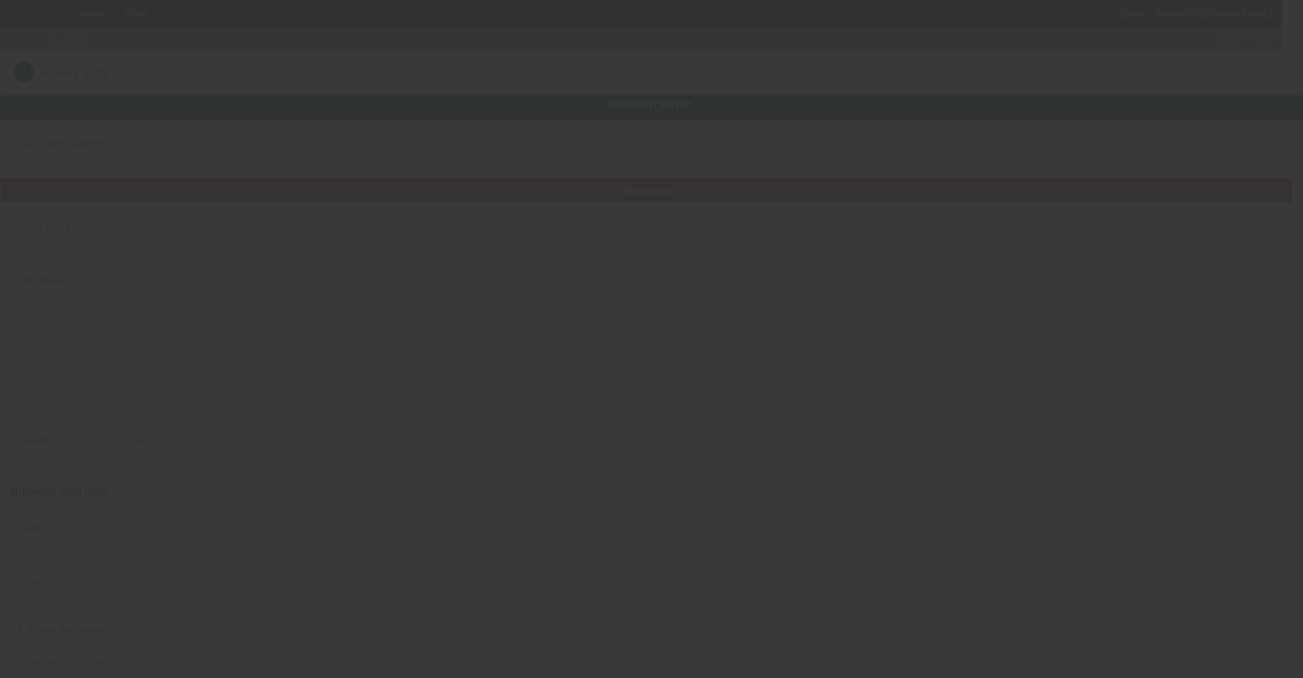
type input "Camel Towing LLC"
type input "1599 Dorset Dr"
type input "46123"
type input "Avon"
type input "[PHONE_NUMBER]"
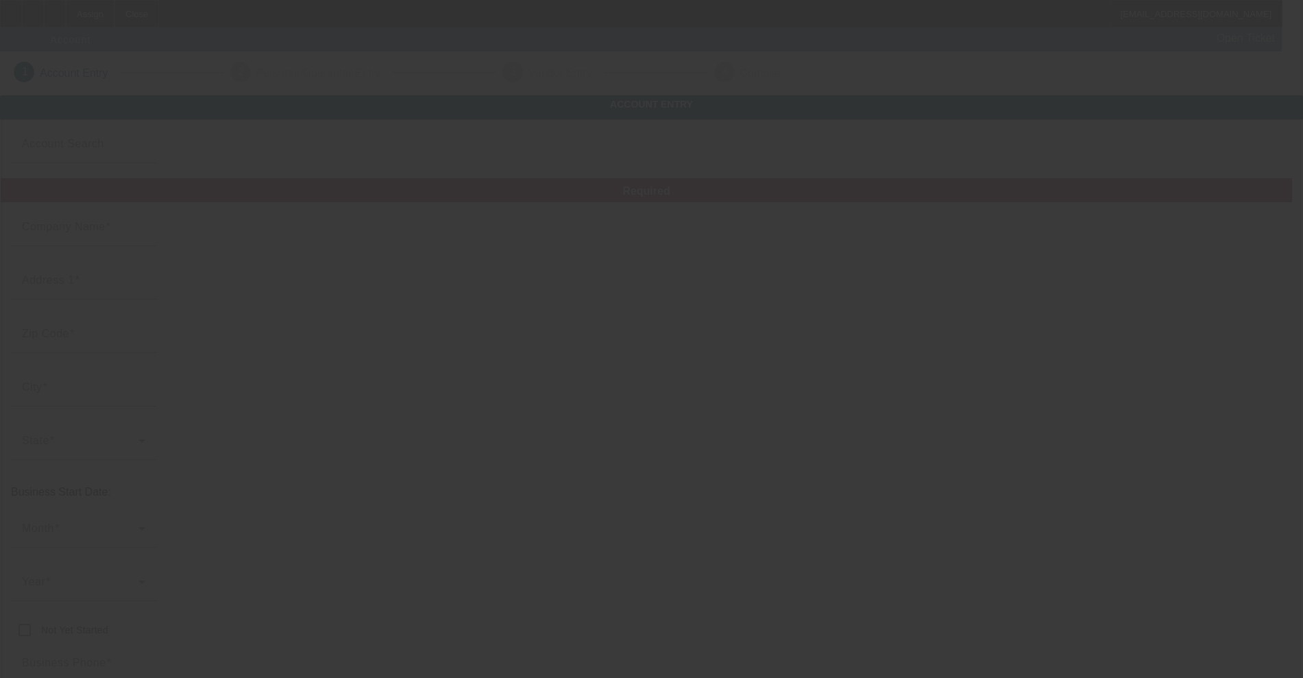
type input "317cameltowing@gmail.com"
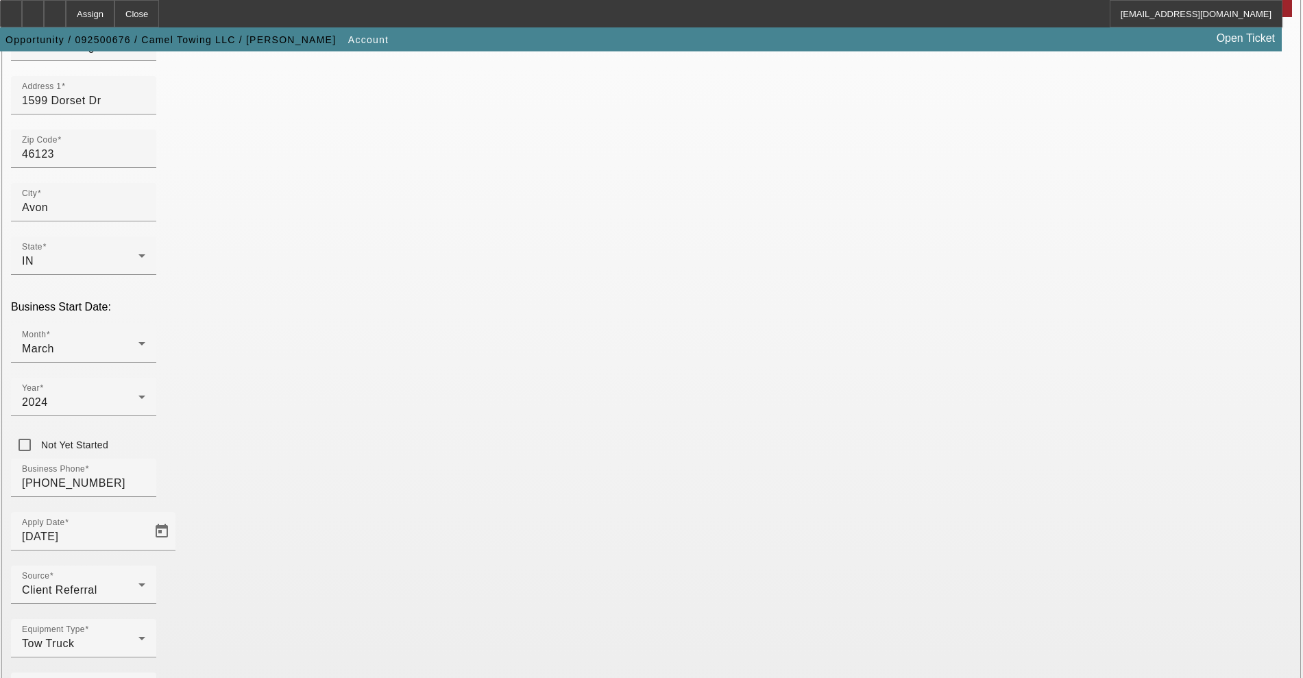
scroll to position [187, 0]
type input "993926178"
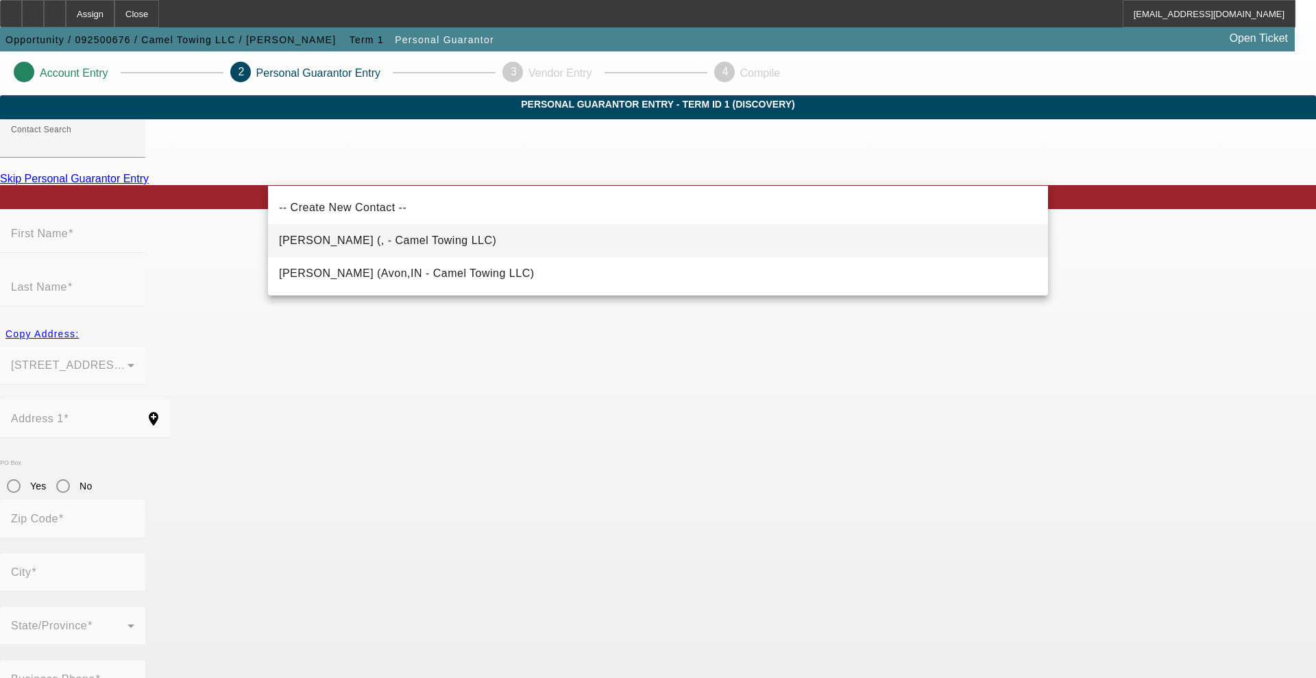
click at [378, 254] on mat-option "Sanders, Kevin (, - Camel Towing LLC)" at bounding box center [658, 240] width 780 height 33
type input "Sanders, Kevin (, - Camel Towing LLC)"
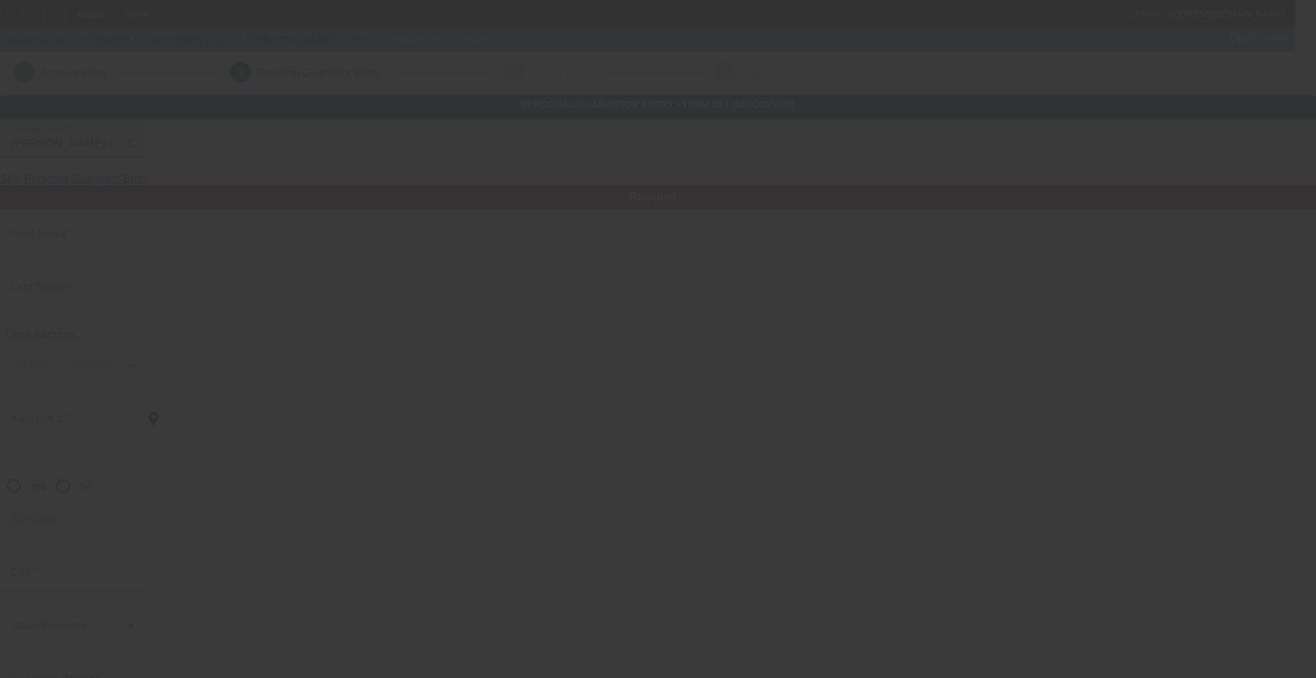
type input "Kevin"
type input "Sanders"
radio input "true"
type input "(317) 699-5060"
type input "317cameltowing@gmail.com"
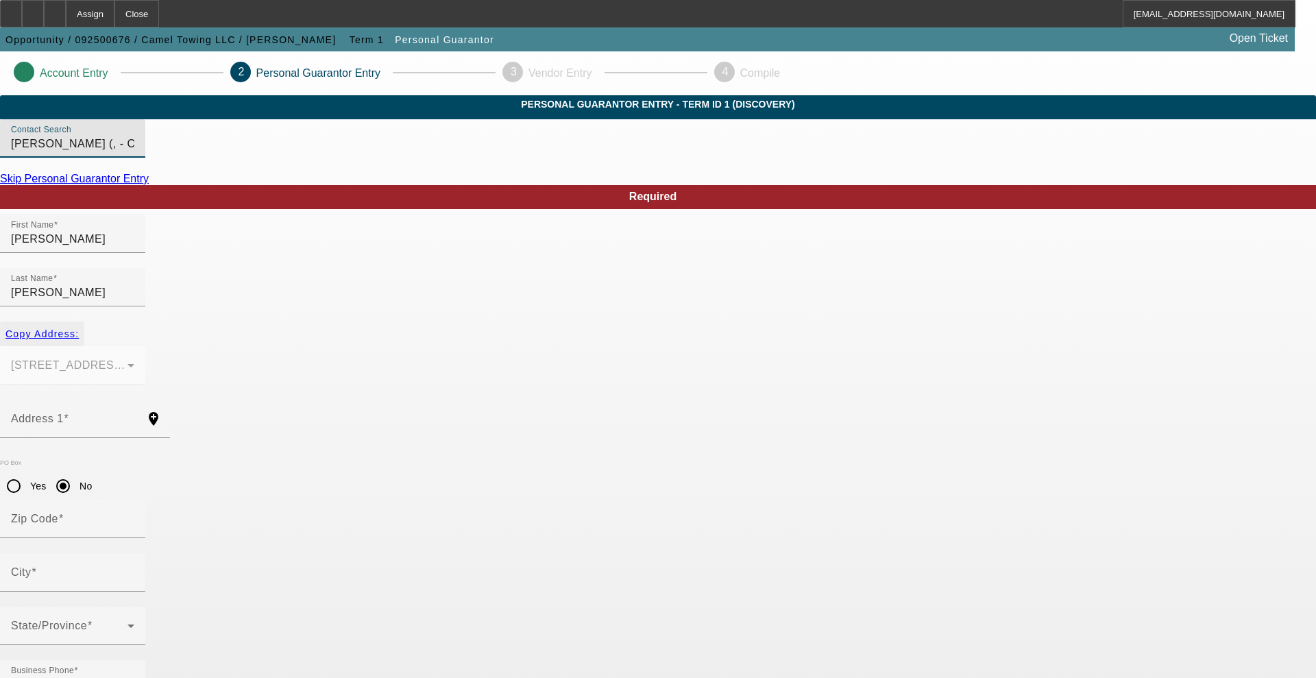
click at [79, 328] on span "Copy Address:" at bounding box center [41, 333] width 73 height 11
type input "1599 Dorset Dr"
radio input "false"
type input "46123"
type input "Avon"
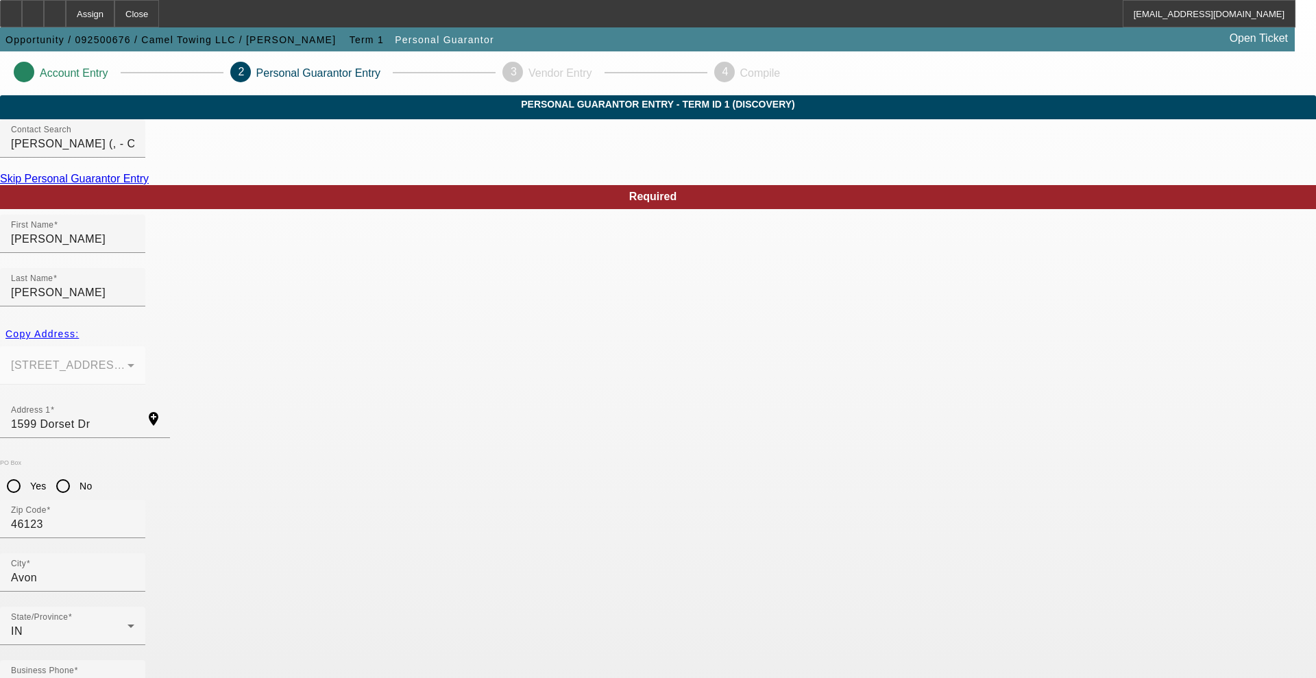
type input "405-13-6112"
type input "100"
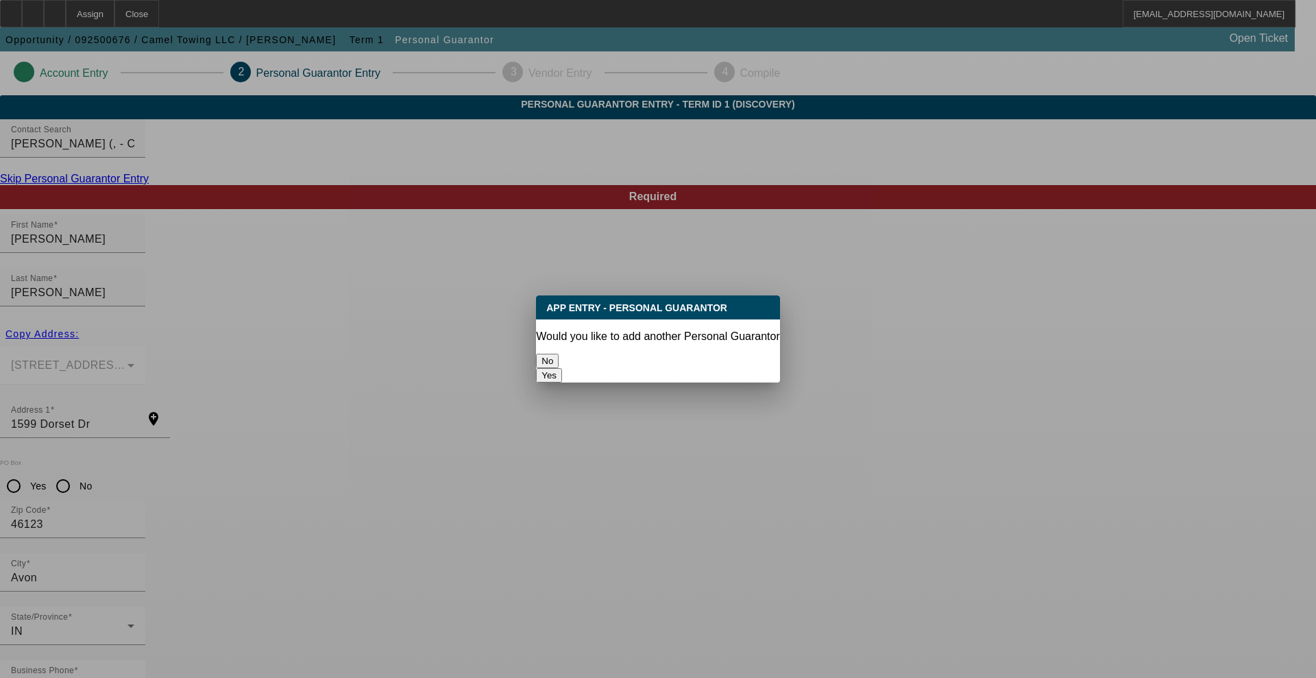
click at [558, 358] on button "No" at bounding box center [547, 361] width 23 height 14
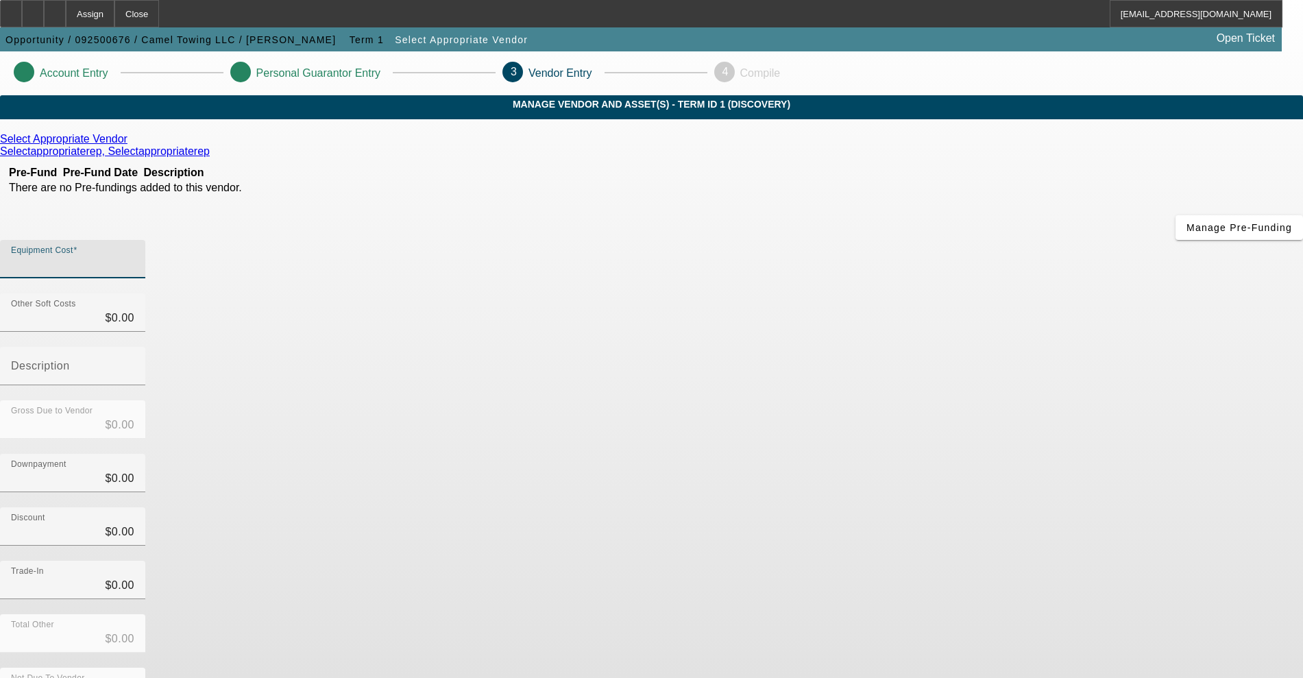
click at [134, 256] on input "Equipment Cost" at bounding box center [72, 264] width 123 height 16
type input "4"
type input "$4.00"
type input "49"
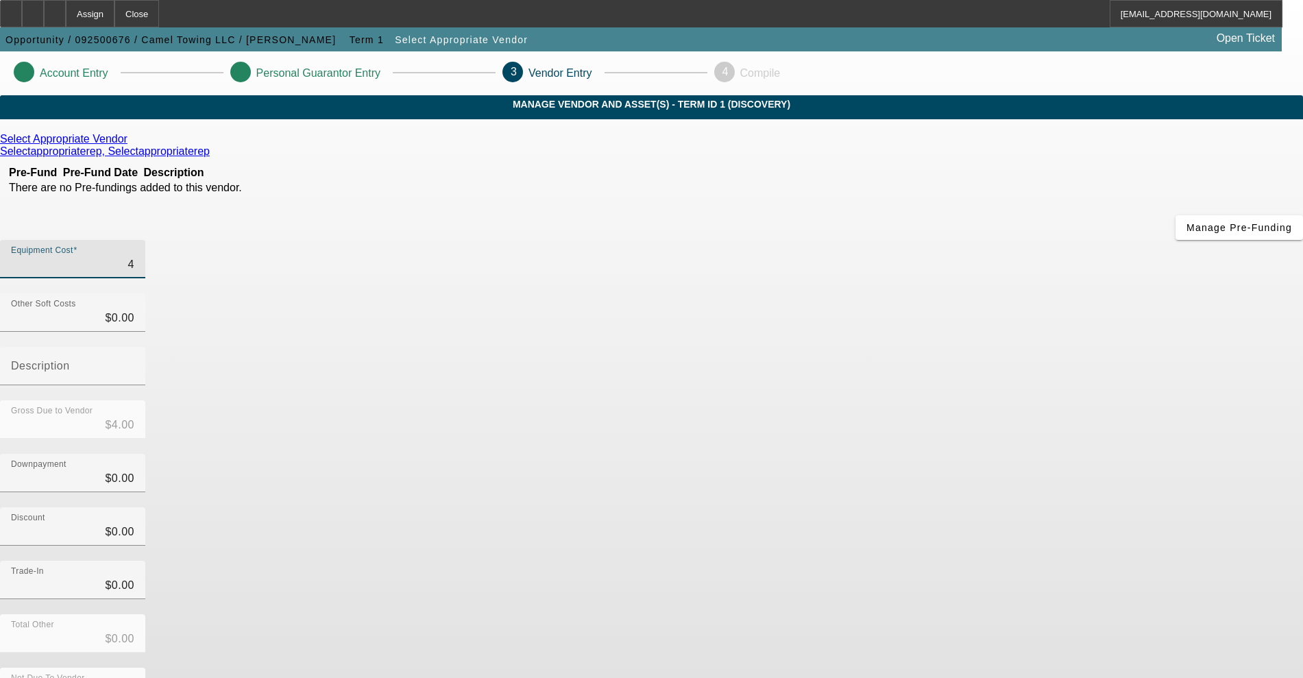
type input "$49.00"
type input "490"
type input "$490.00"
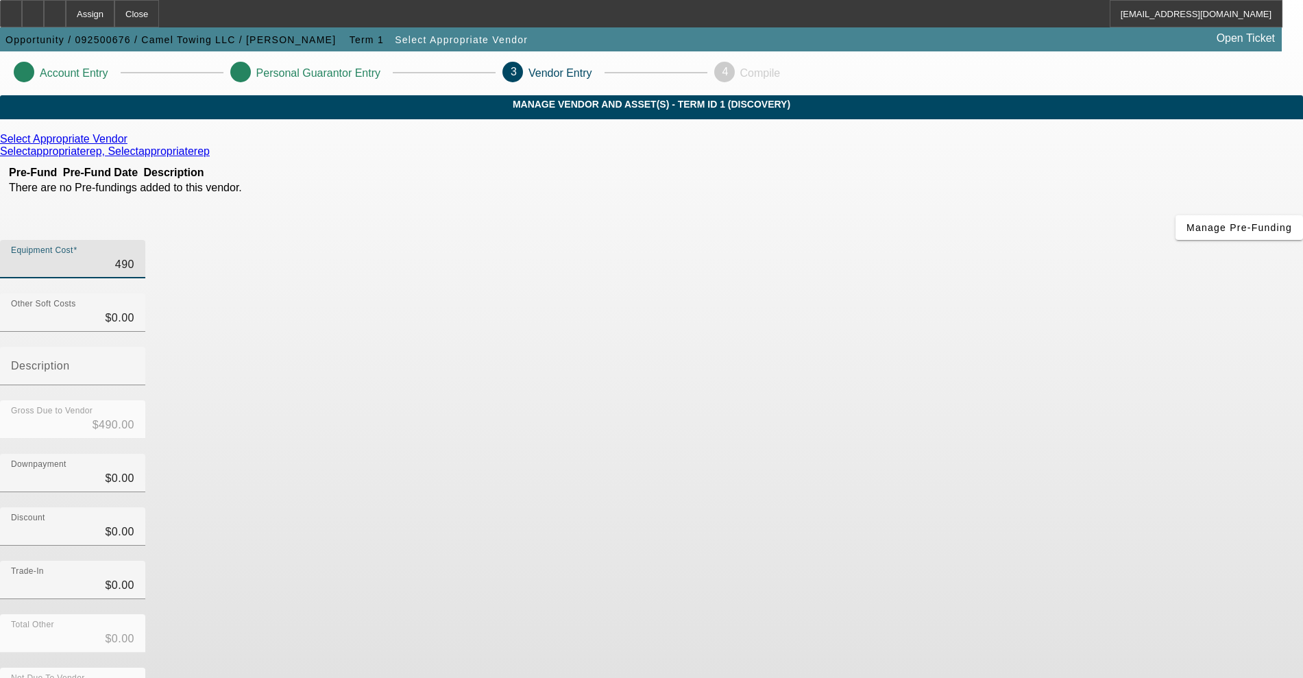
type input "4900"
type input "$4,900.00"
type input "49000"
type input "$49,000.00"
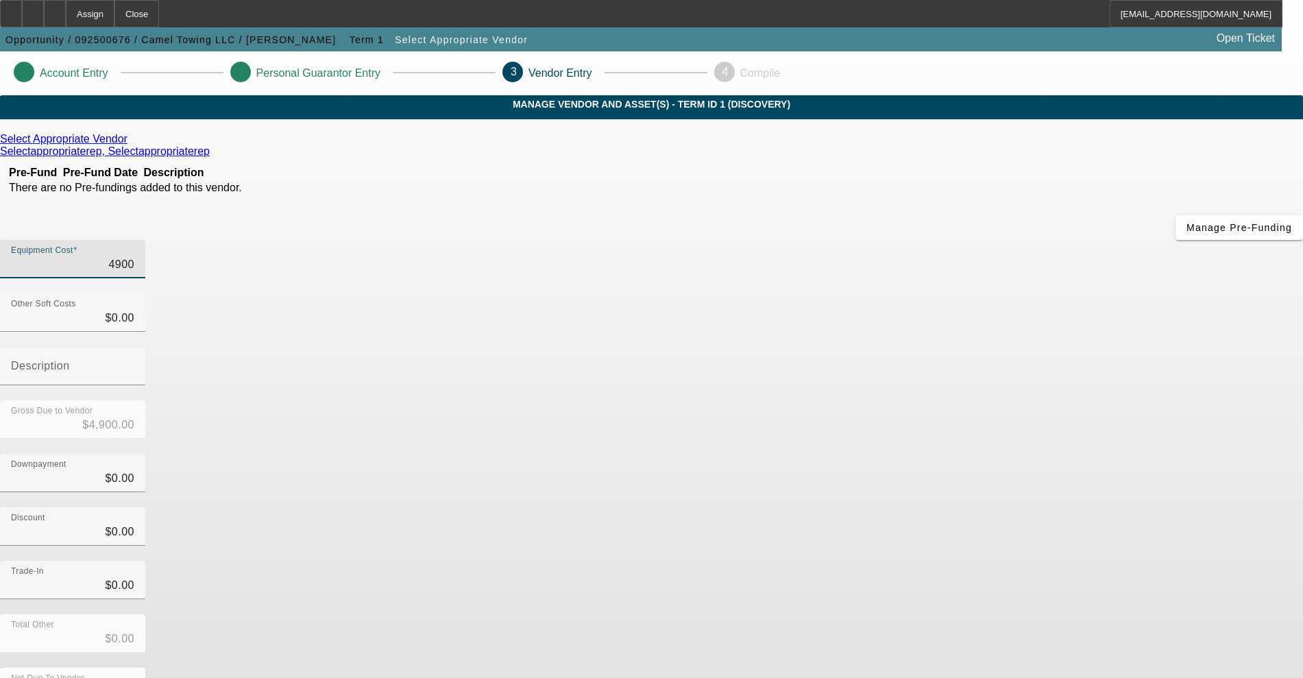
type input "$49,000.00"
type input "490000"
type input "$490,000.00"
type input "49000"
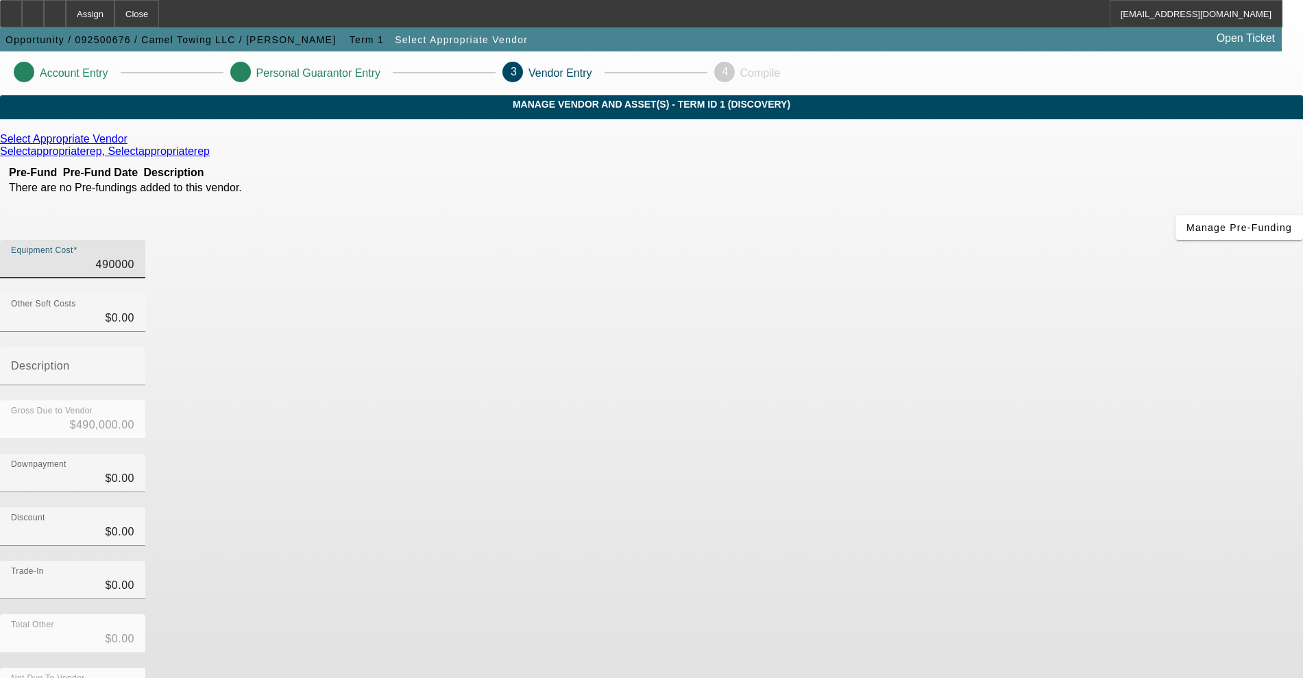
type input "$49,000.00"
click at [922, 507] on div "Discount $0.00" at bounding box center [651, 533] width 1303 height 53
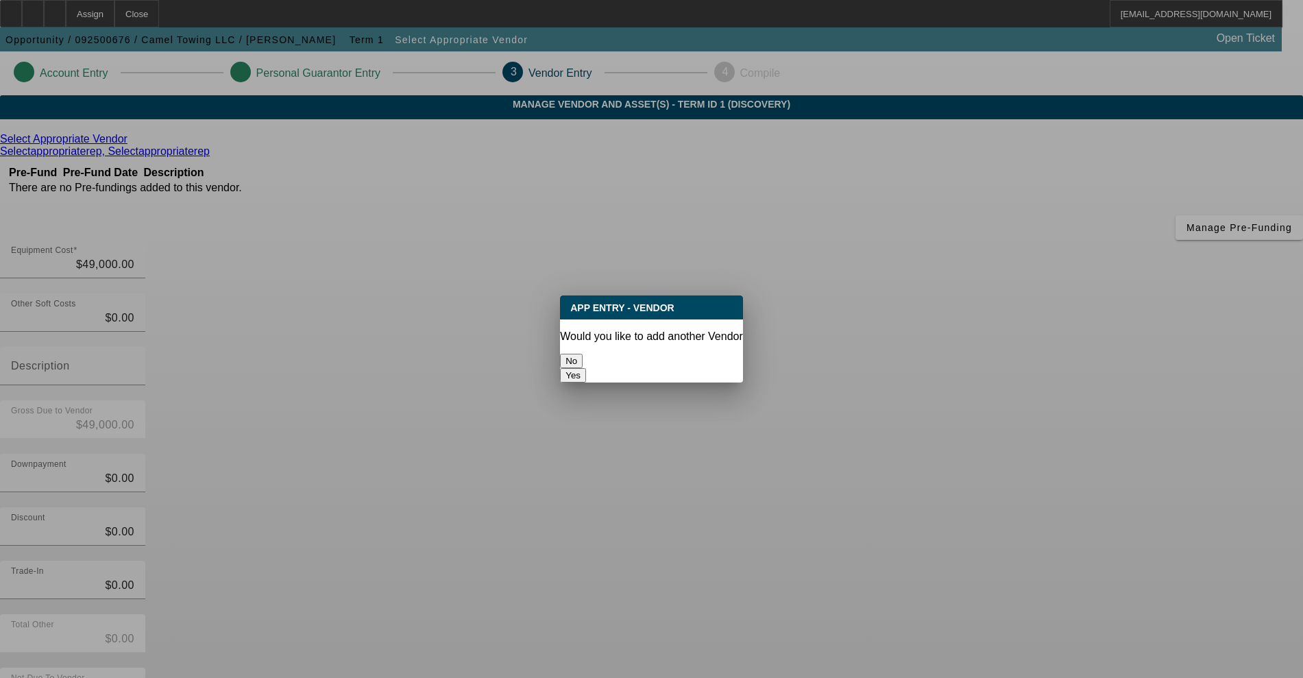
click at [582, 358] on button "No" at bounding box center [571, 361] width 23 height 14
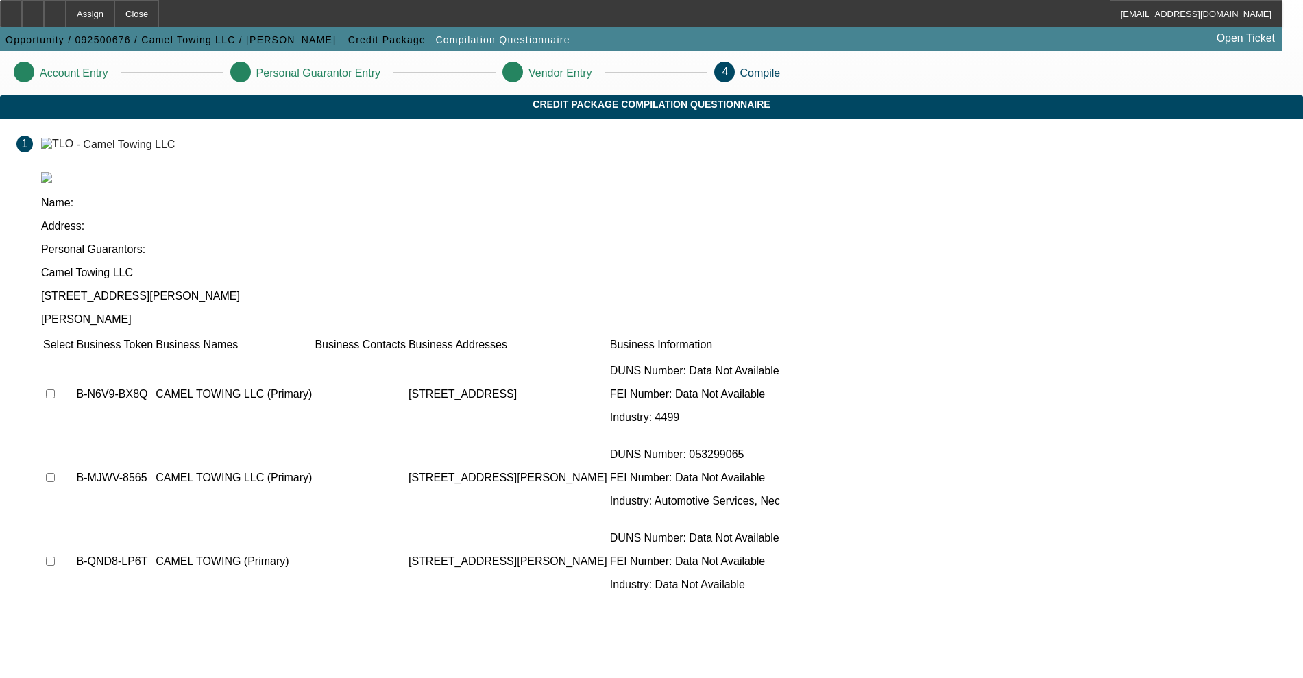
click at [55, 389] on input "checkbox" at bounding box center [50, 393] width 9 height 9
checkbox input "true"
click at [74, 436] on td at bounding box center [58, 477] width 32 height 82
click at [55, 473] on input "checkbox" at bounding box center [50, 477] width 9 height 9
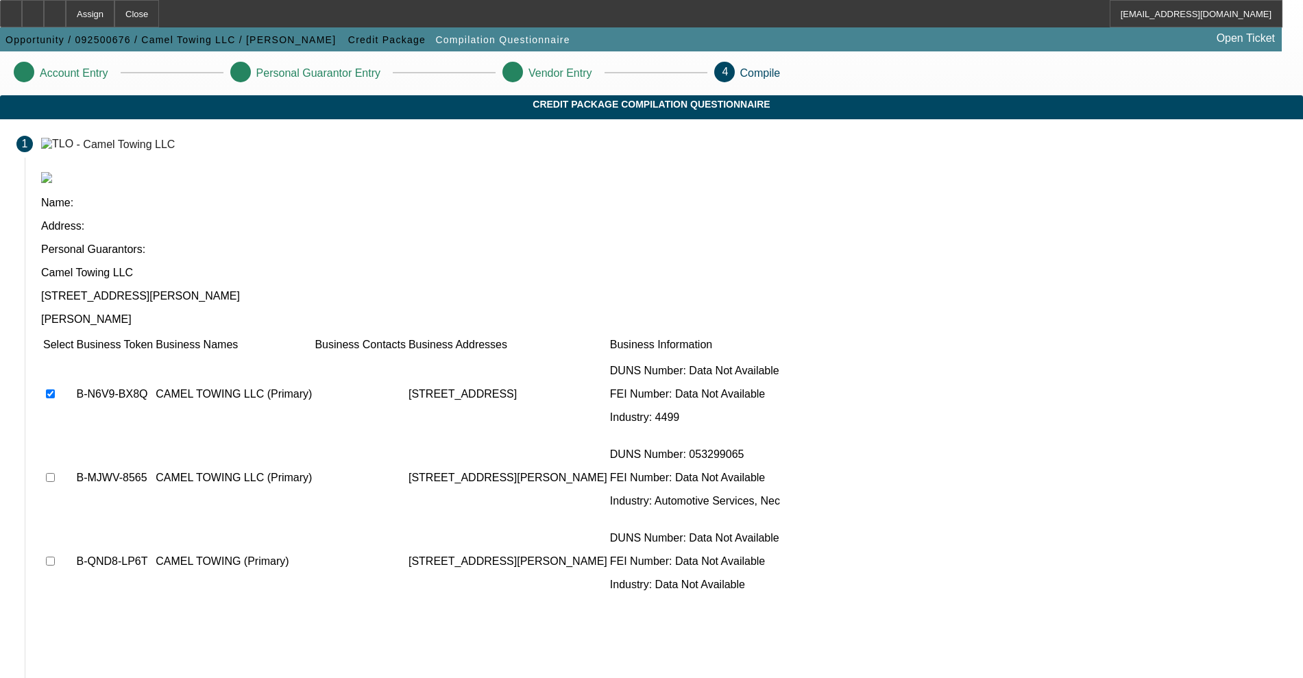
checkbox input "true"
click at [55, 556] on input "checkbox" at bounding box center [50, 560] width 9 height 9
checkbox input "true"
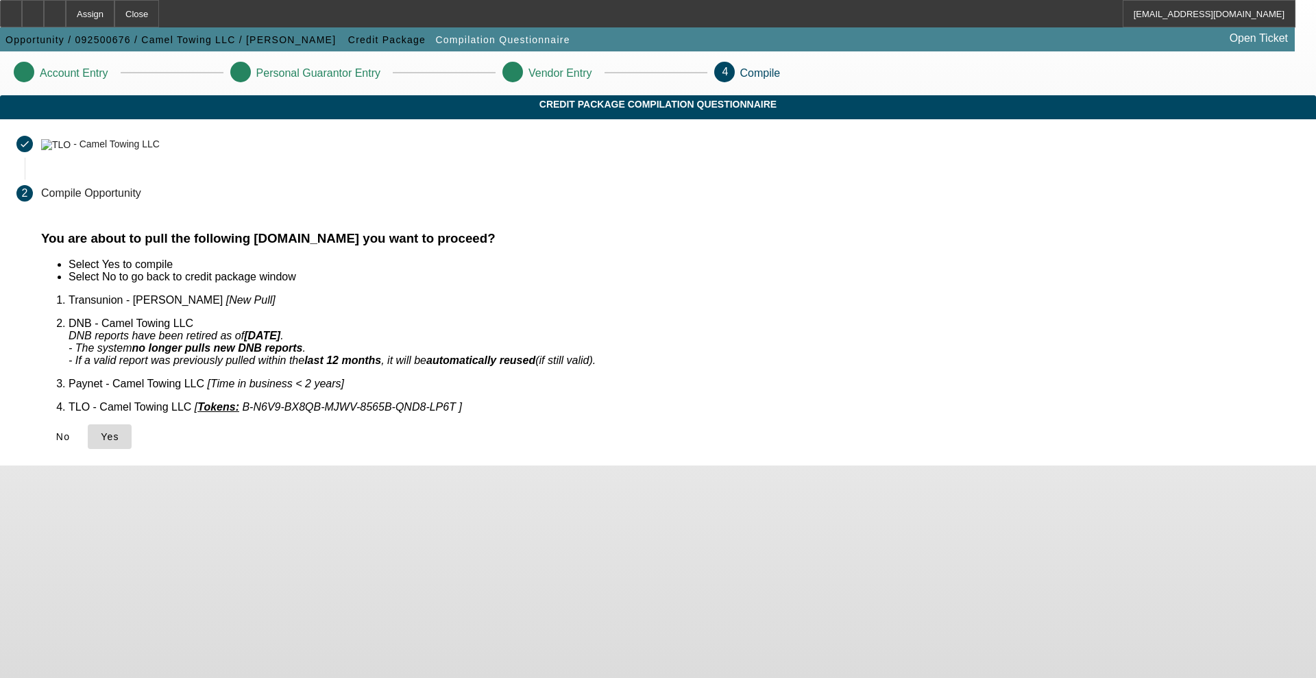
click at [132, 428] on span at bounding box center [110, 436] width 44 height 33
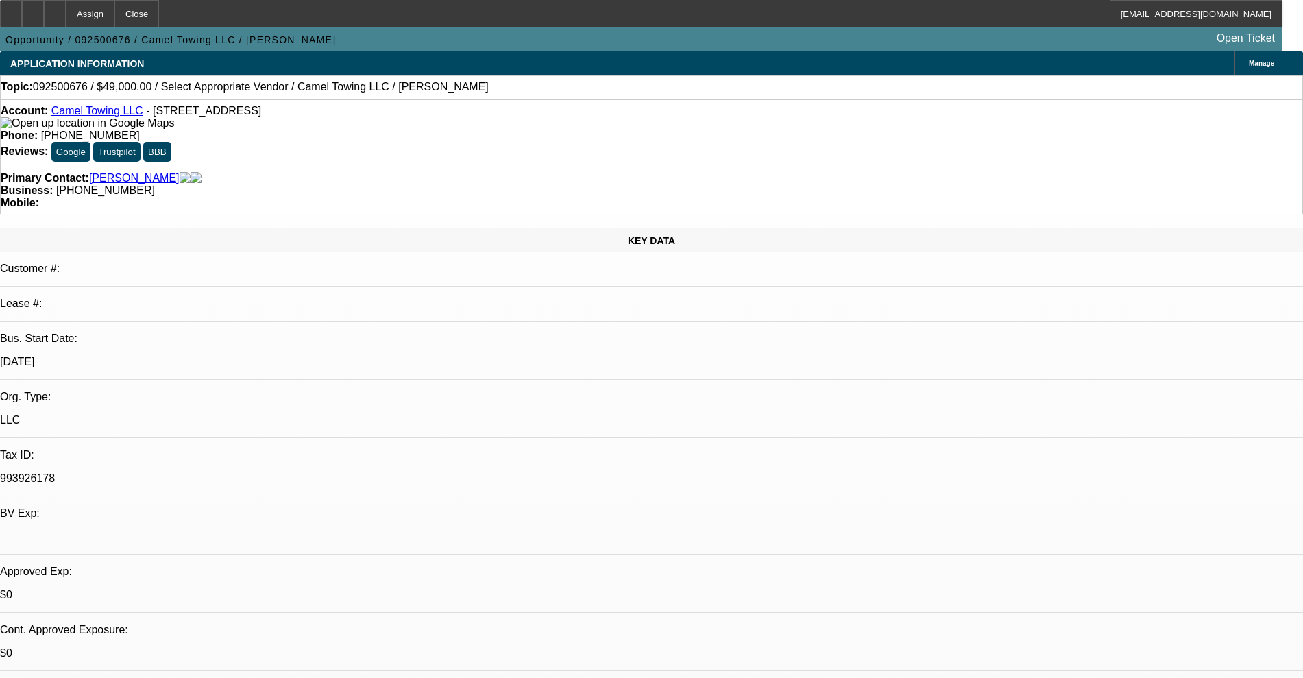
select select "0"
select select "2"
select select "0.1"
select select "4"
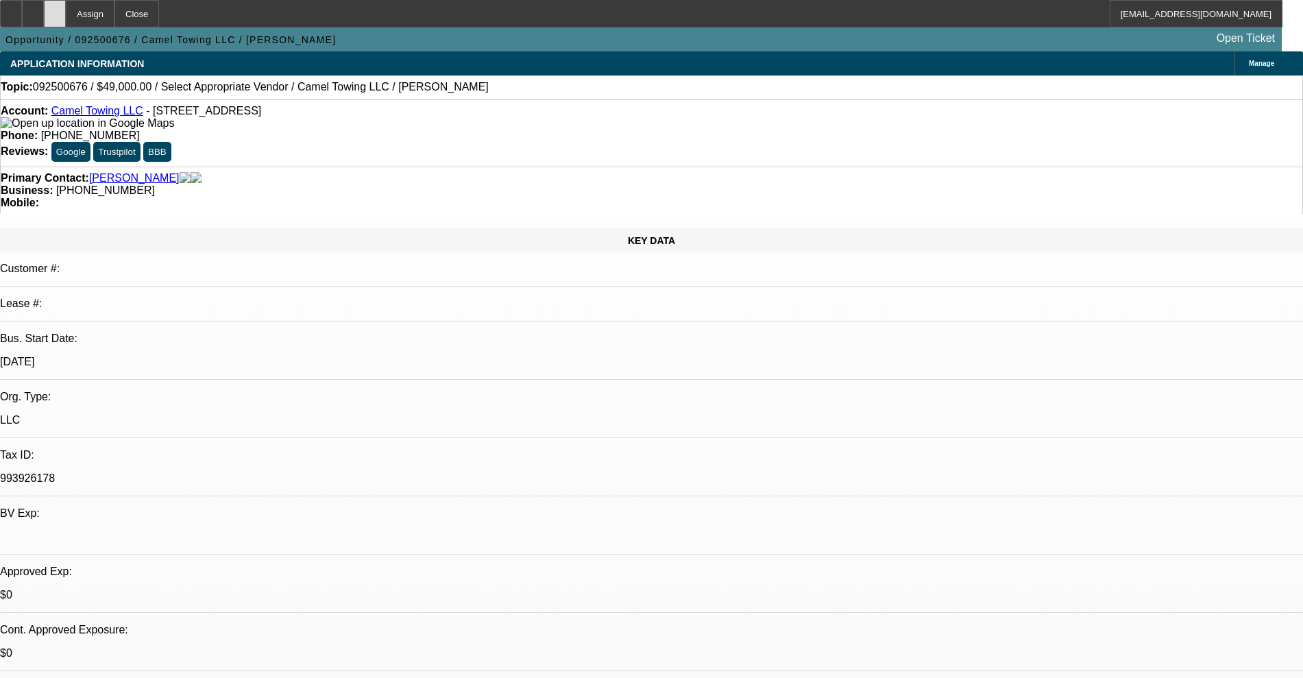
click at [55, 9] on icon at bounding box center [55, 9] width 0 height 0
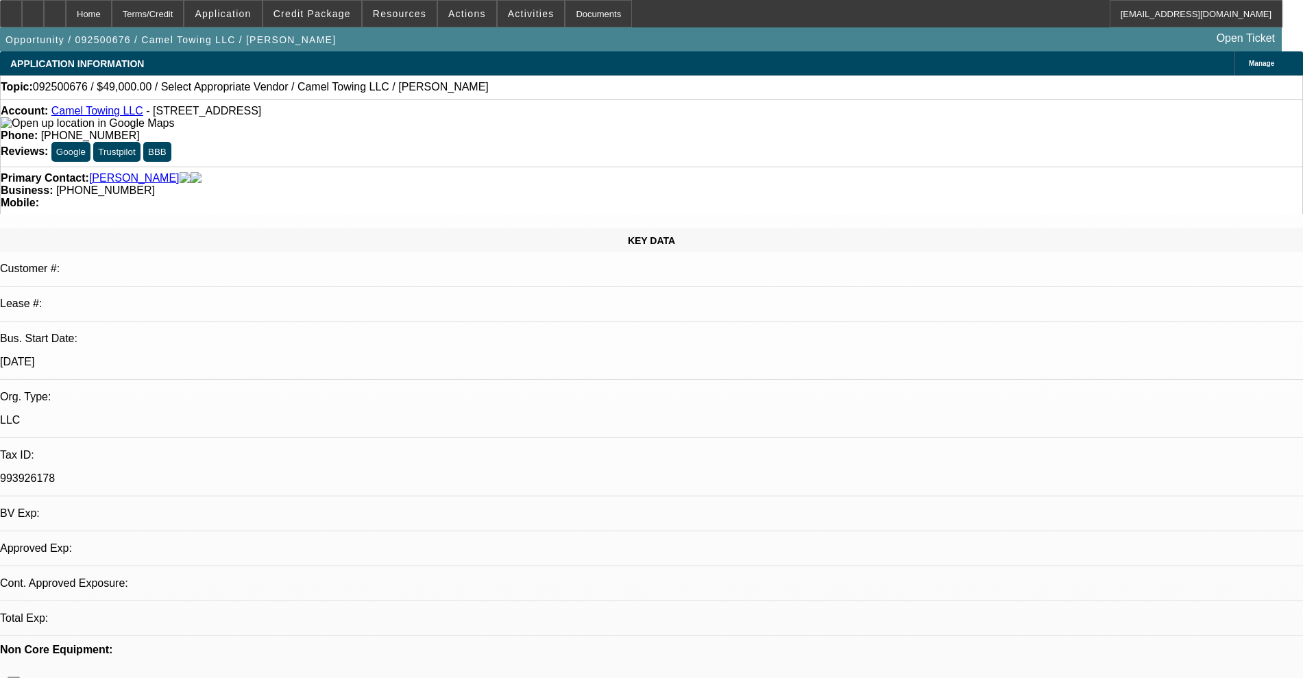
select select "0"
select select "2"
select select "0.1"
select select "4"
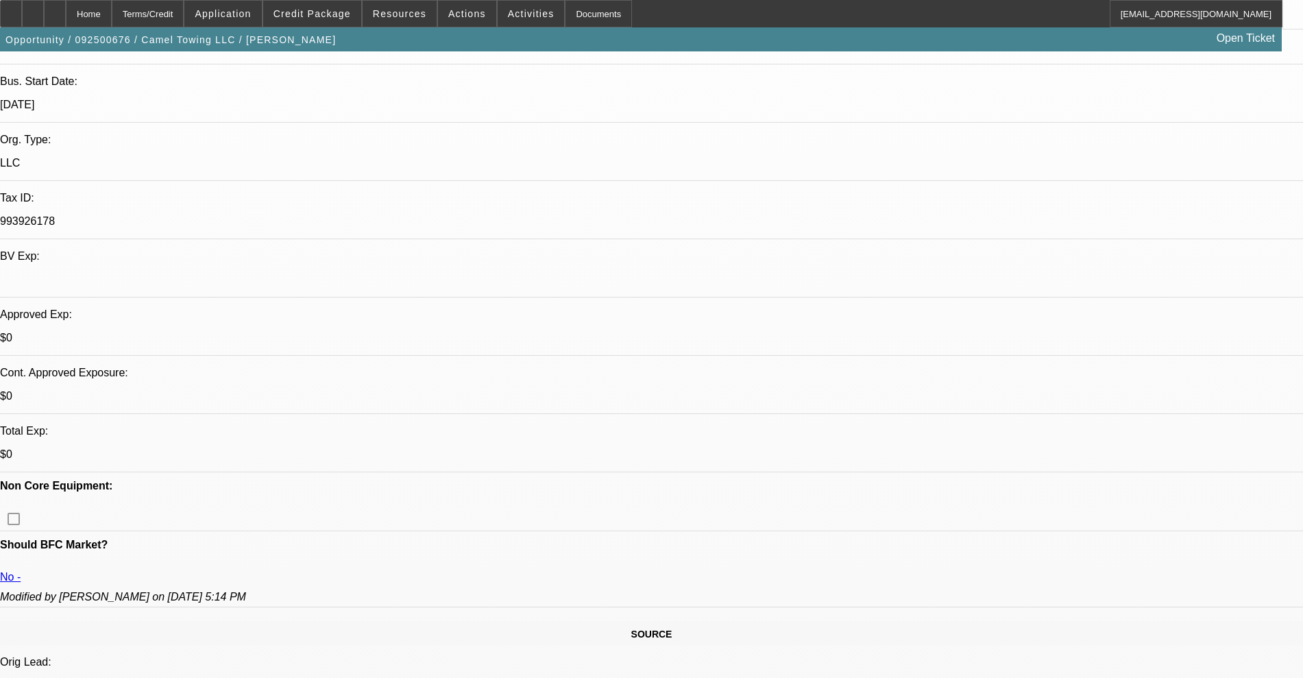
scroll to position [514, 0]
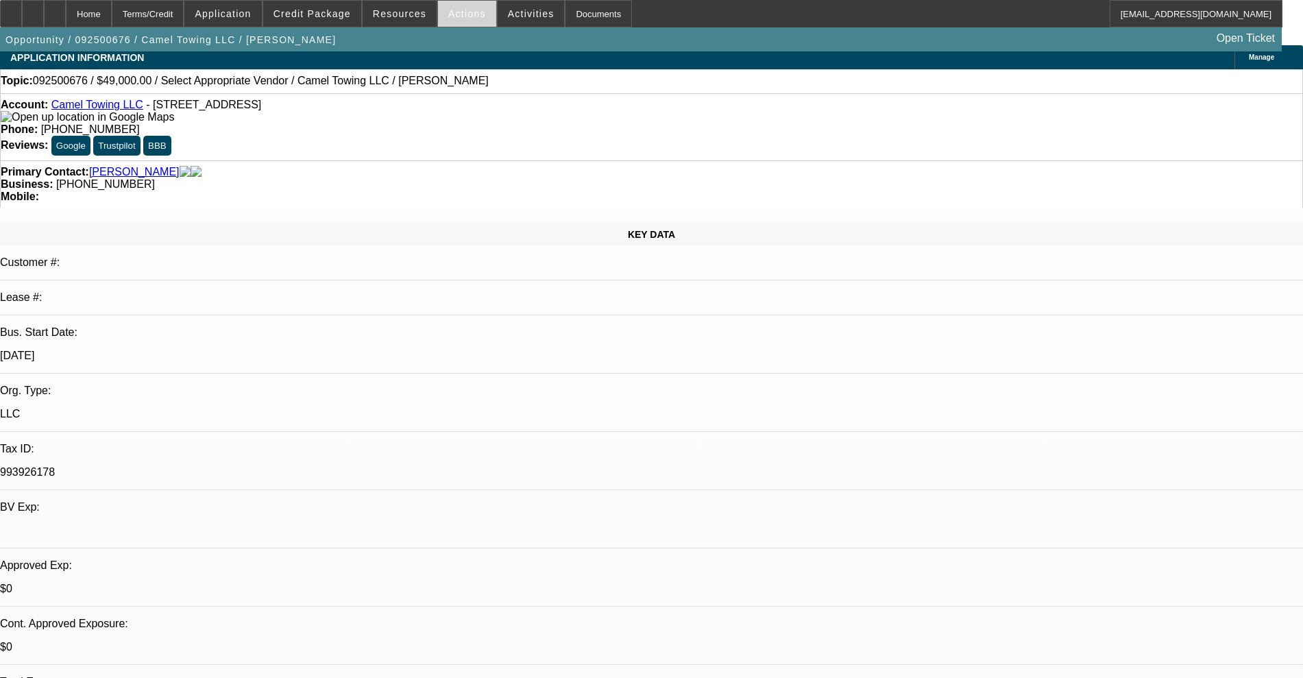
scroll to position [0, 0]
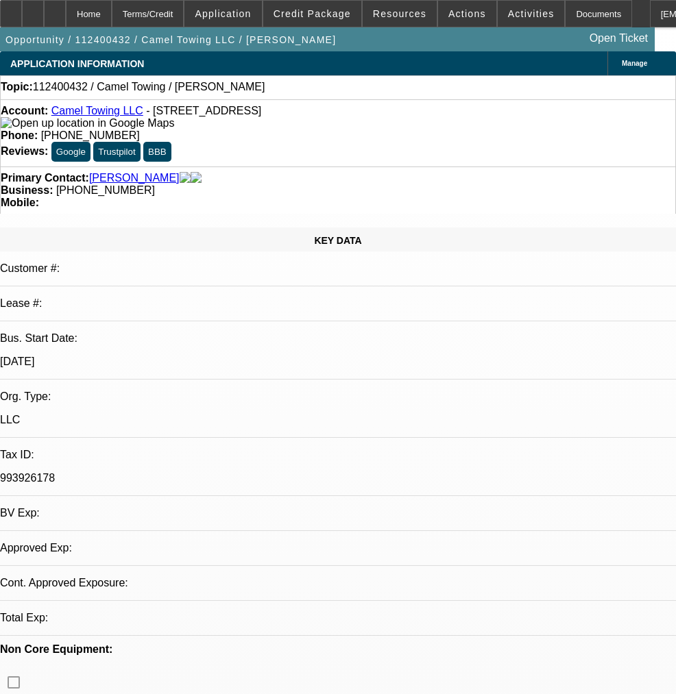
select select "0"
select select "2"
select select "0.1"
select select "4"
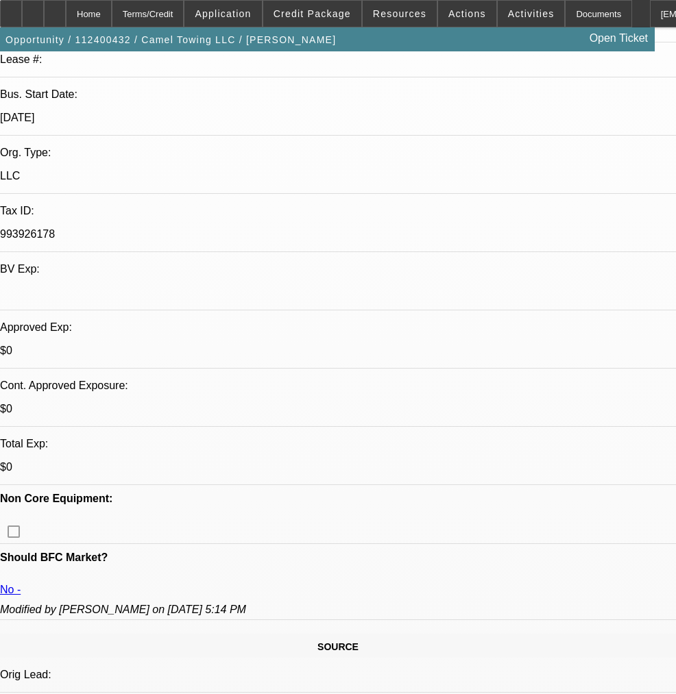
scroll to position [257, 0]
